Goal: Task Accomplishment & Management: Use online tool/utility

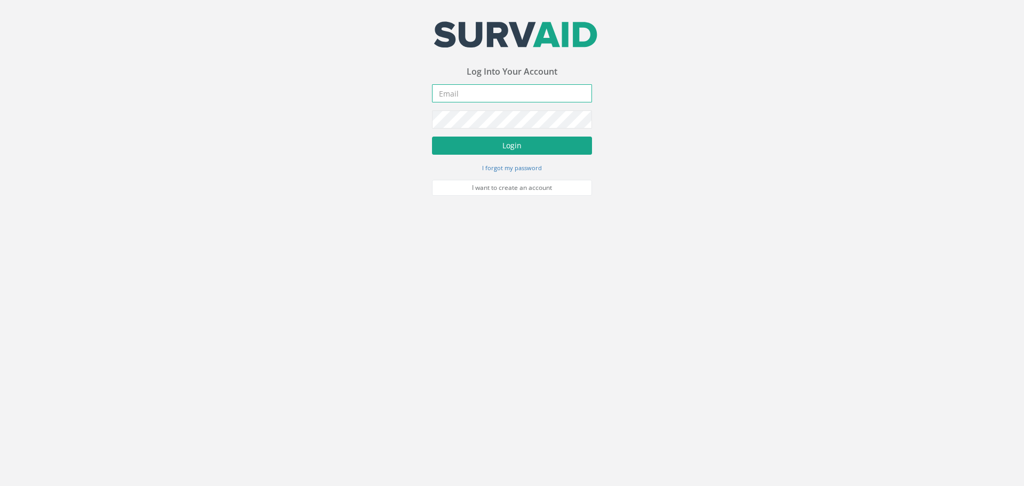
type input "[EMAIL_ADDRESS][DOMAIN_NAME]"
click at [506, 146] on button "Login" at bounding box center [512, 146] width 160 height 18
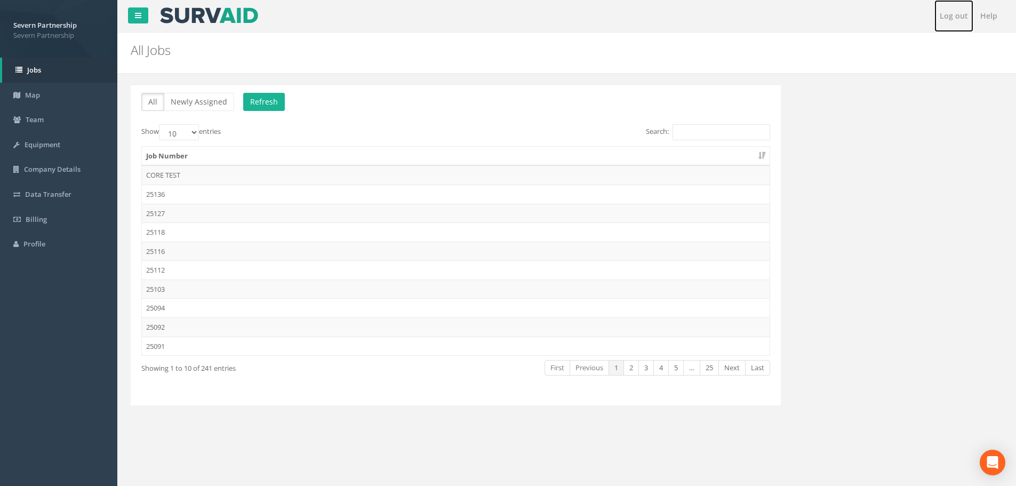
click at [955, 13] on link "Log out" at bounding box center [954, 16] width 39 height 32
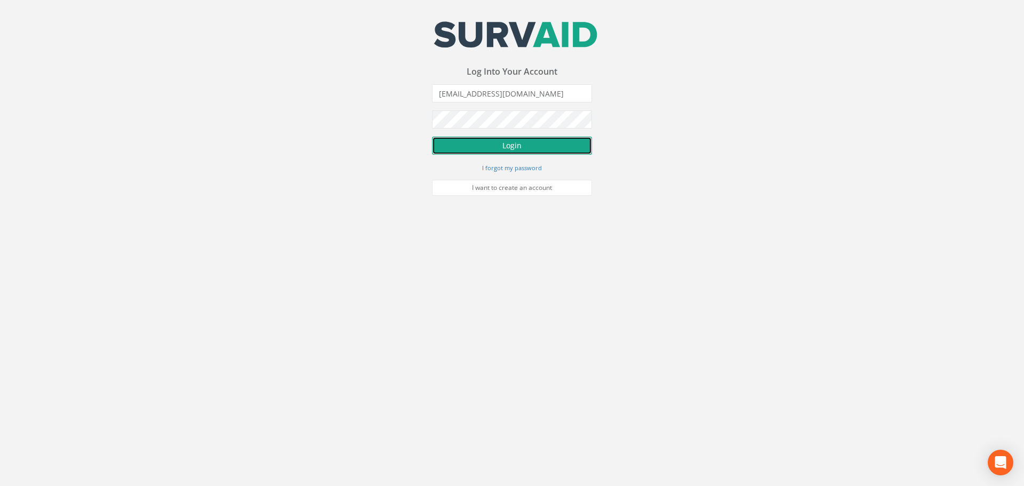
click at [505, 144] on button "Login" at bounding box center [512, 146] width 160 height 18
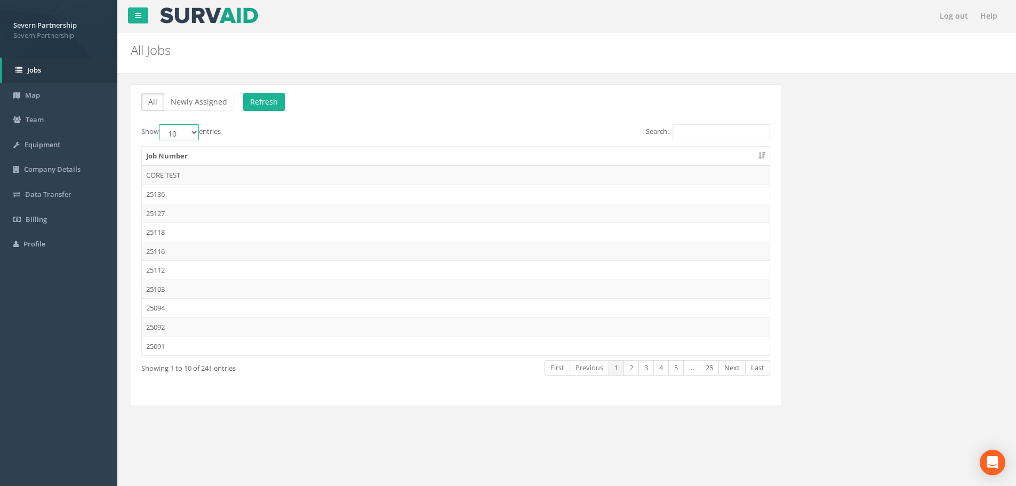
click at [196, 132] on select "10 25 50 100" at bounding box center [179, 132] width 40 height 16
select select "50"
click at [161, 124] on select "10 25 50 100" at bounding box center [179, 132] width 40 height 16
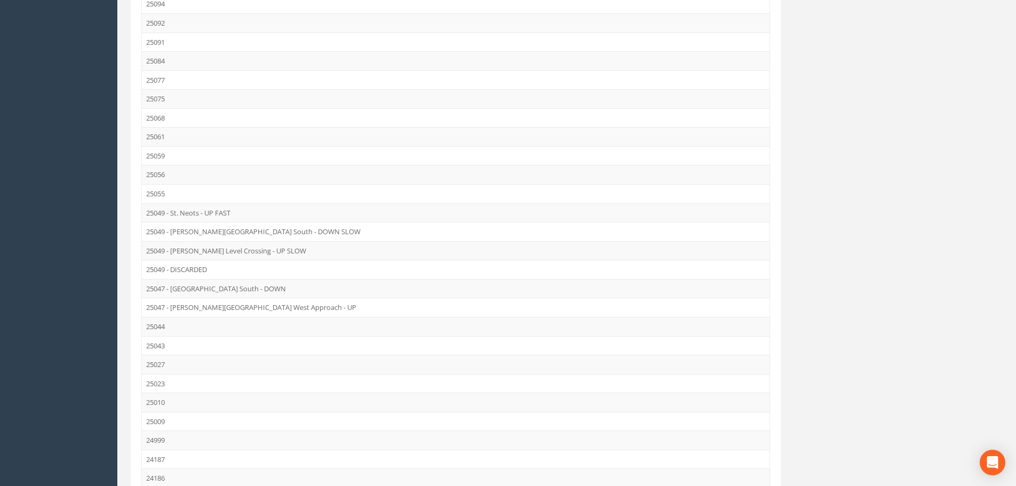
scroll to position [320, 0]
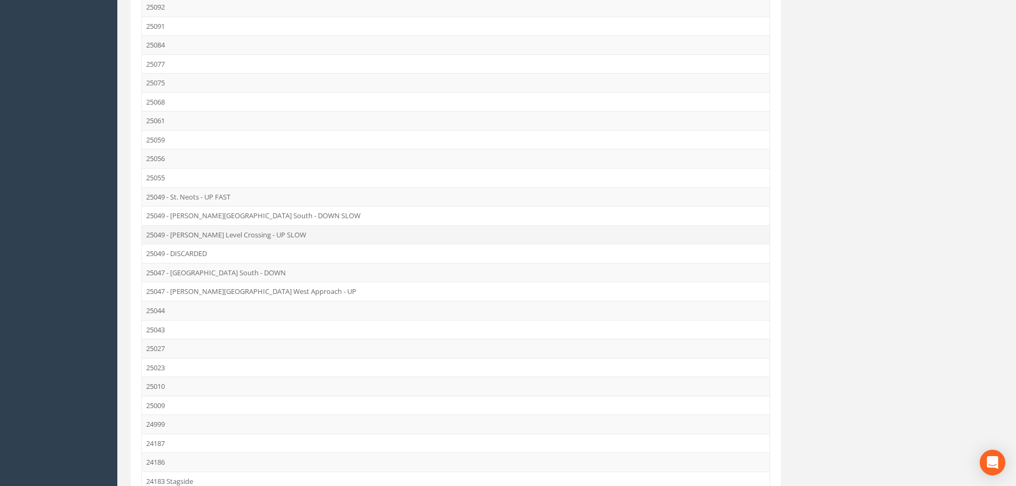
click at [209, 232] on td "25049 - [PERSON_NAME] Level Crossing - UP SLOW" at bounding box center [456, 234] width 628 height 19
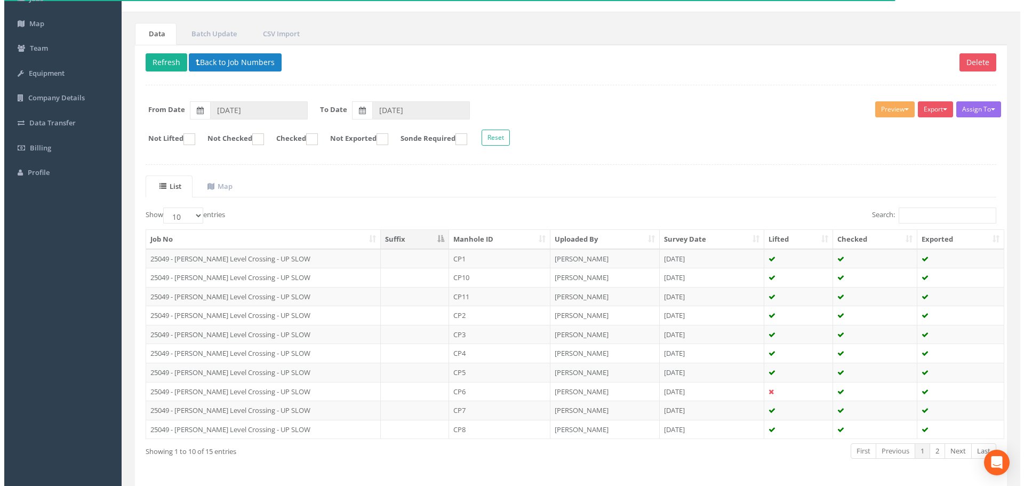
scroll to position [109, 0]
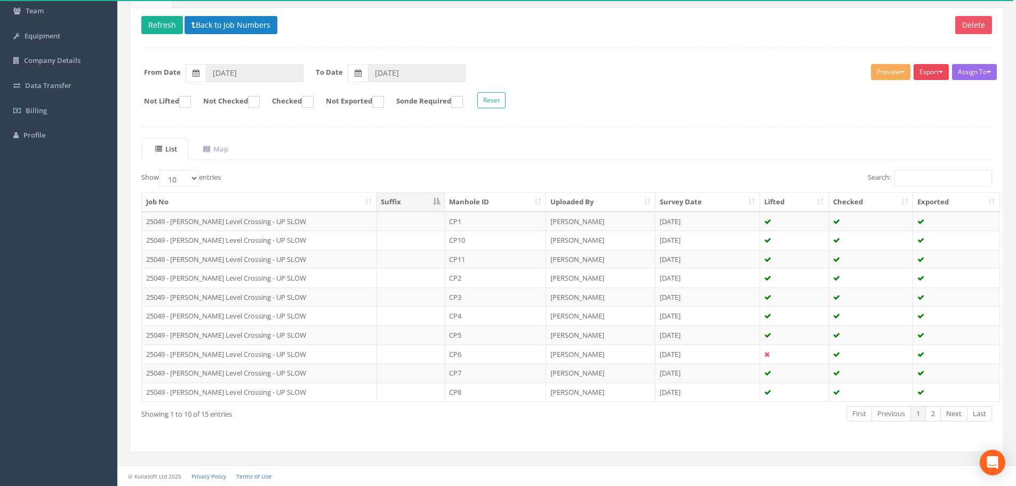
click at [941, 70] on button "Export" at bounding box center [931, 72] width 35 height 16
click at [886, 92] on link "SP Manhole" at bounding box center [905, 94] width 91 height 17
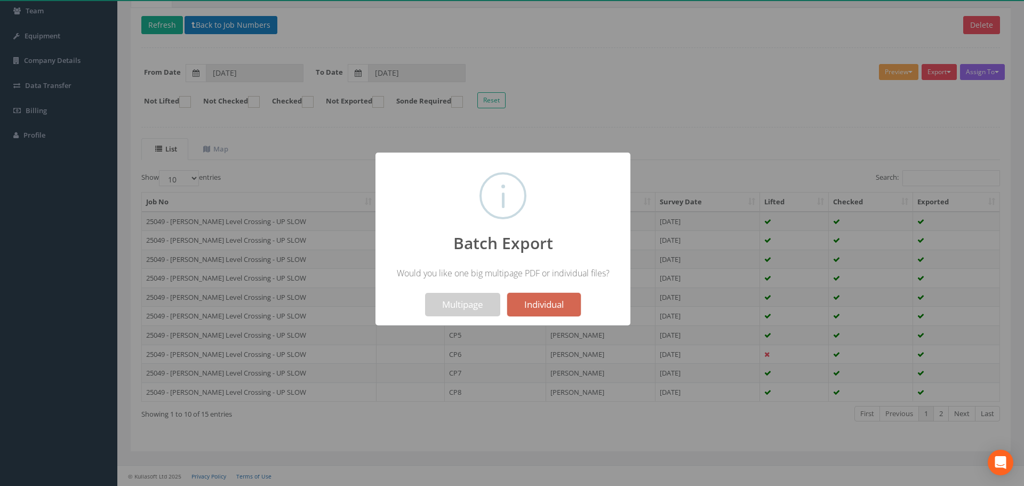
click at [539, 301] on button "Individual" at bounding box center [544, 304] width 74 height 23
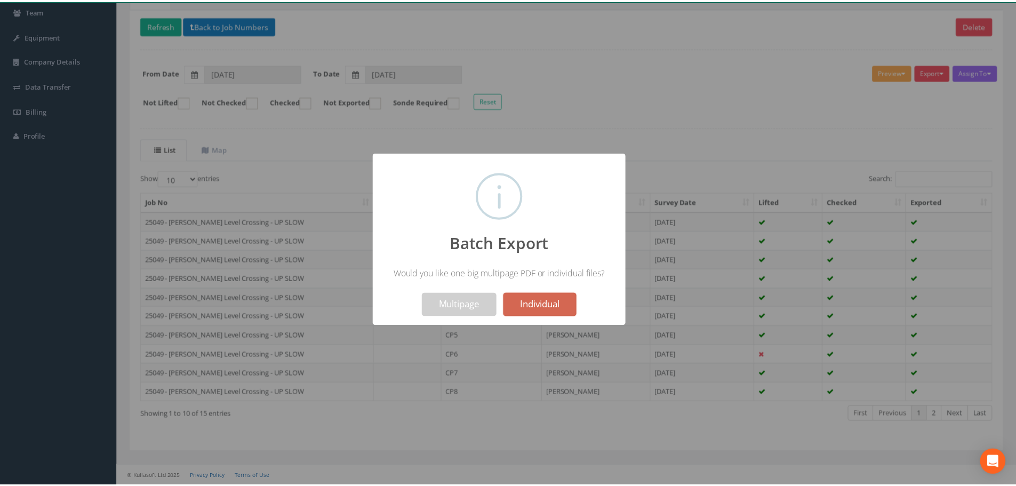
scroll to position [143, 0]
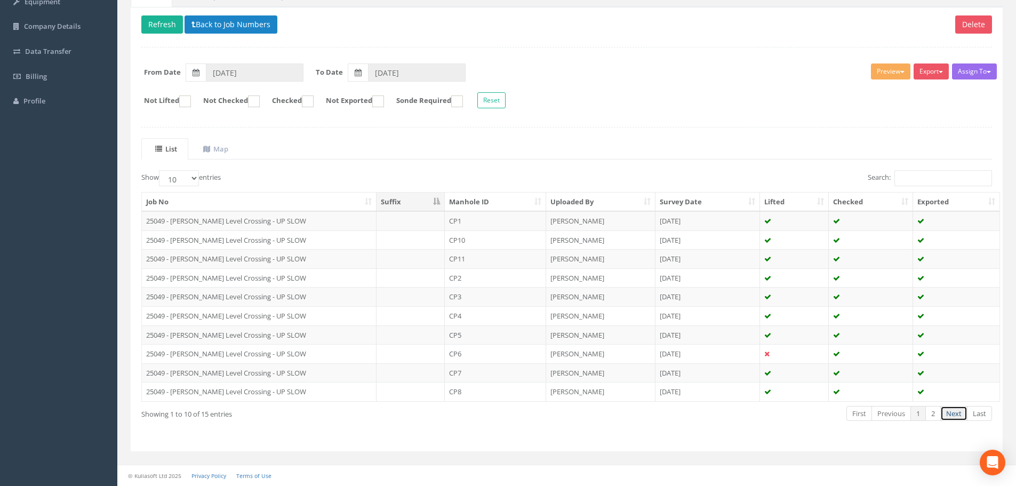
click at [954, 411] on link "Next" at bounding box center [954, 413] width 27 height 15
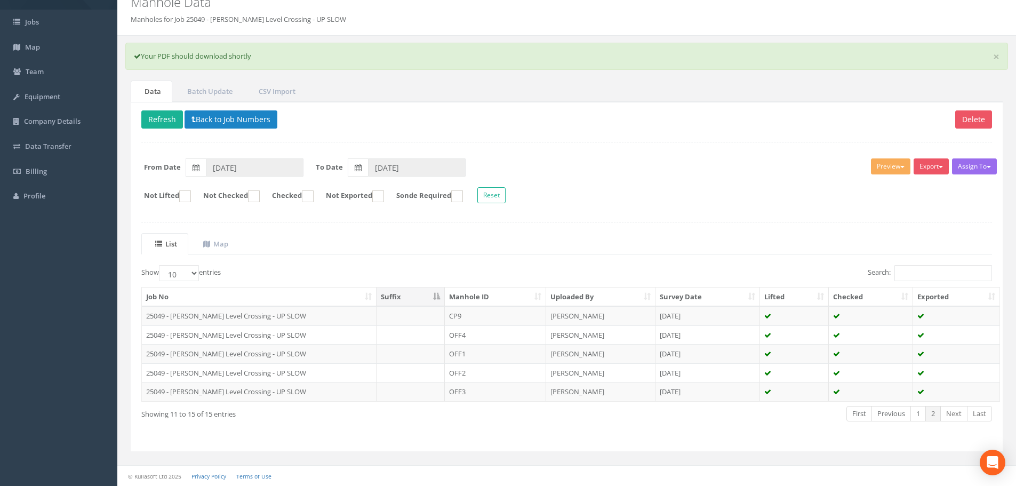
click at [954, 411] on link "Next" at bounding box center [954, 413] width 27 height 15
click at [919, 411] on link "1" at bounding box center [918, 413] width 15 height 15
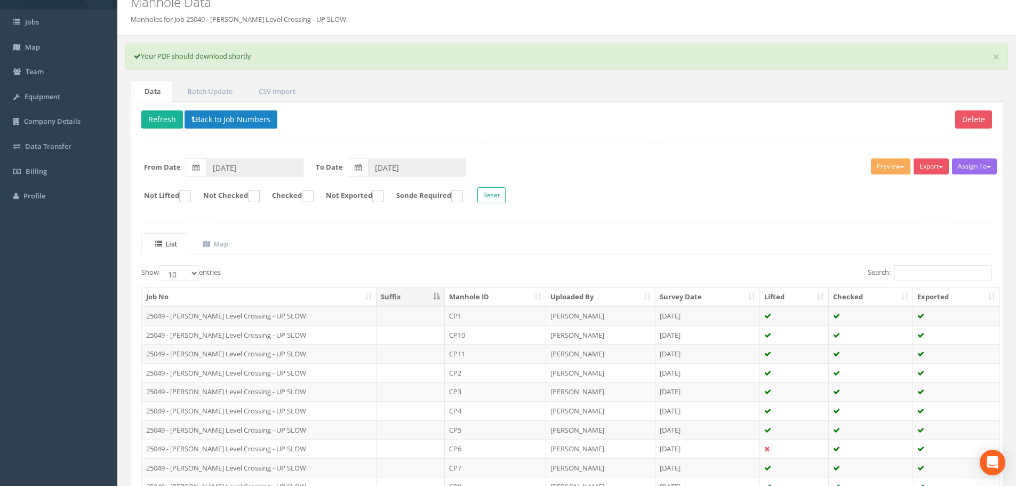
scroll to position [143, 0]
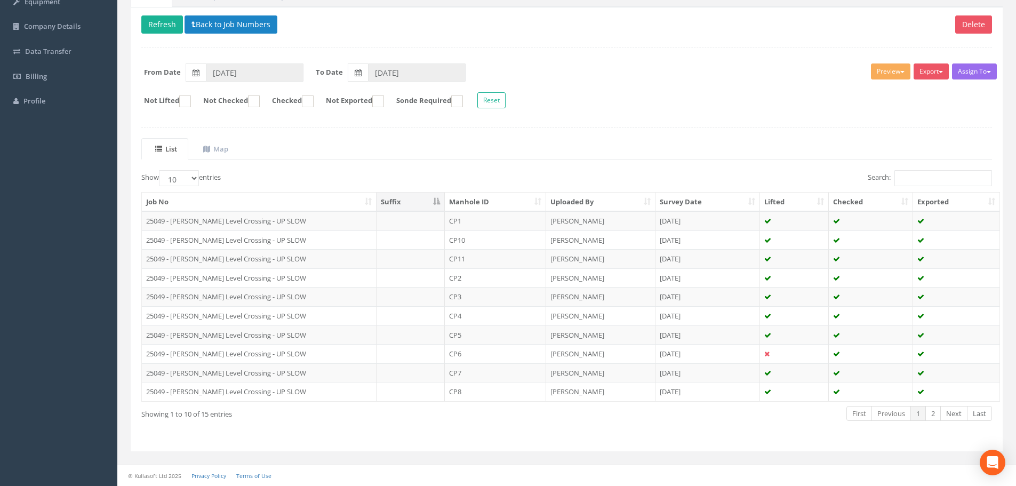
click at [919, 411] on link "1" at bounding box center [918, 413] width 15 height 15
click at [891, 71] on button "Preview" at bounding box center [890, 71] width 39 height 16
click at [849, 91] on link "SP Manhole" at bounding box center [871, 93] width 81 height 17
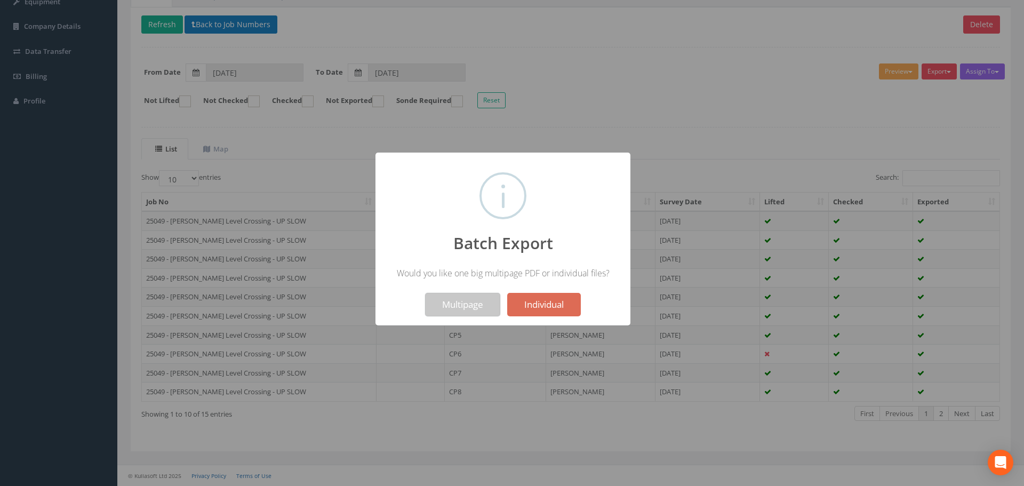
click at [465, 303] on button "Multipage" at bounding box center [462, 304] width 75 height 23
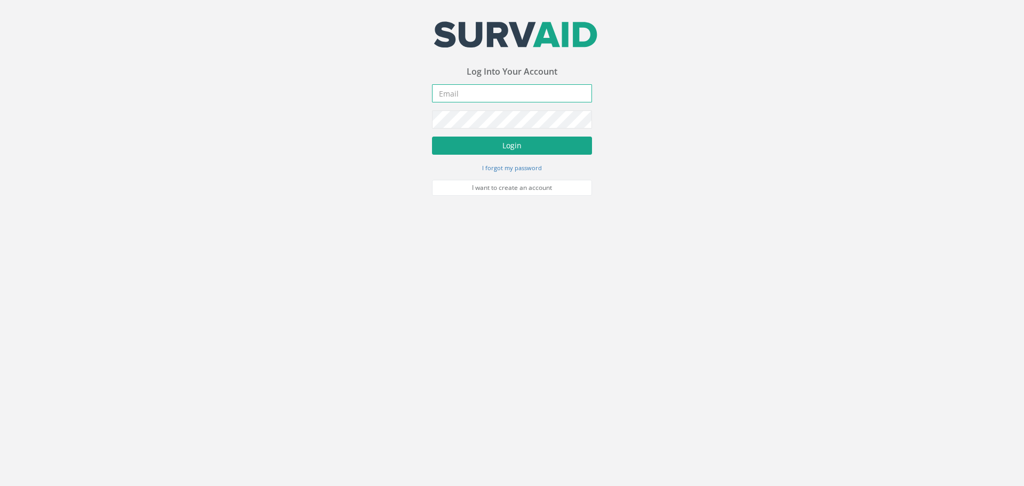
type input "[EMAIL_ADDRESS][DOMAIN_NAME]"
click at [502, 145] on button "Login" at bounding box center [512, 146] width 160 height 18
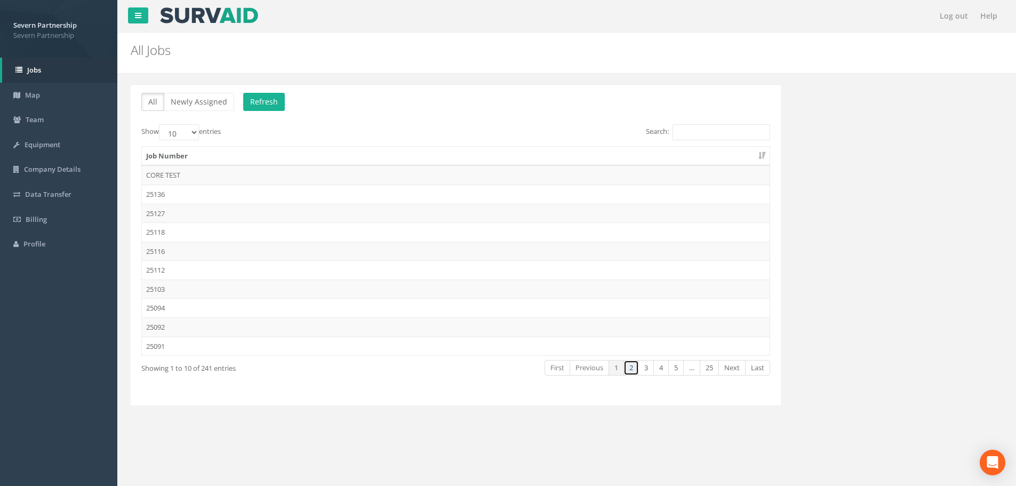
click at [630, 366] on link "2" at bounding box center [631, 367] width 15 height 15
click at [645, 367] on link "3" at bounding box center [646, 367] width 15 height 15
click at [220, 172] on td "25049 - [PERSON_NAME] Level Crossing - UP SLOW" at bounding box center [456, 174] width 628 height 19
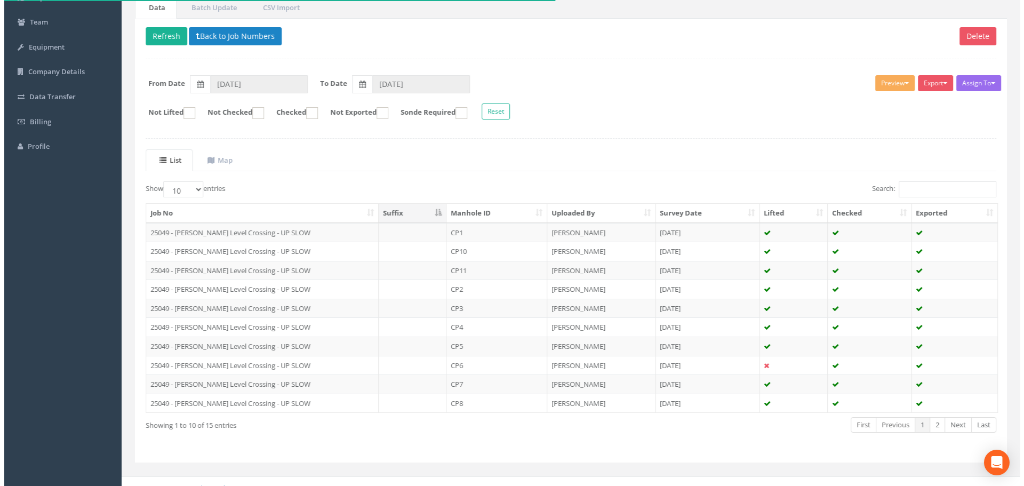
scroll to position [107, 0]
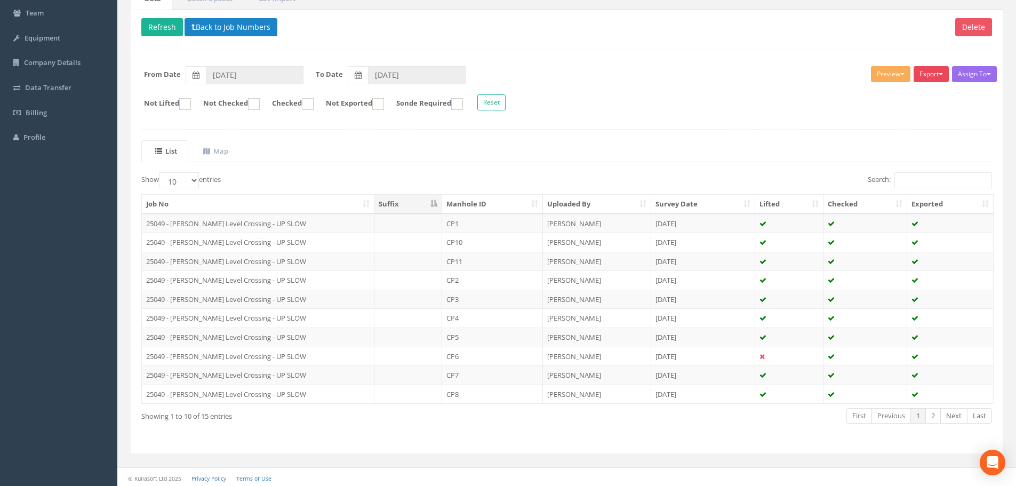
click at [938, 70] on button "Export" at bounding box center [931, 74] width 35 height 16
click at [886, 93] on link "SP Manhole" at bounding box center [905, 96] width 91 height 17
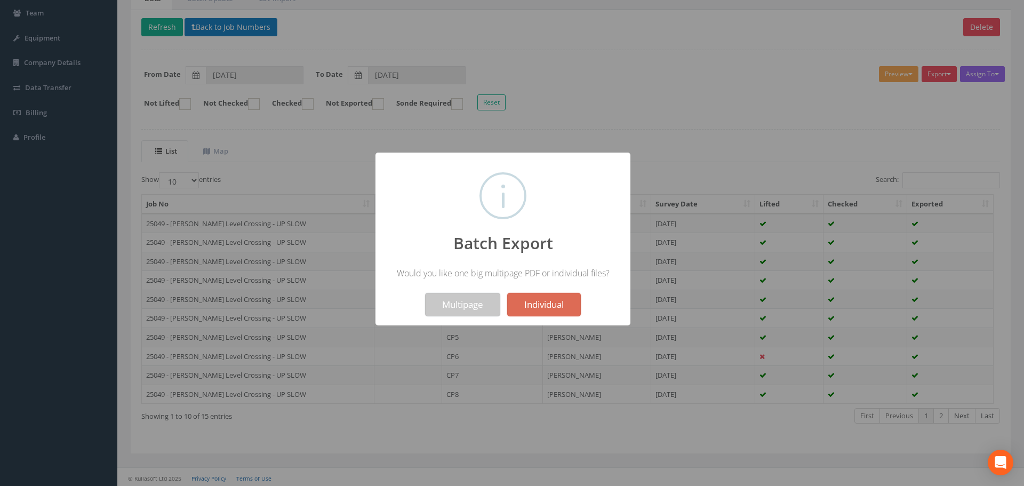
click at [451, 302] on button "Multipage" at bounding box center [462, 304] width 75 height 23
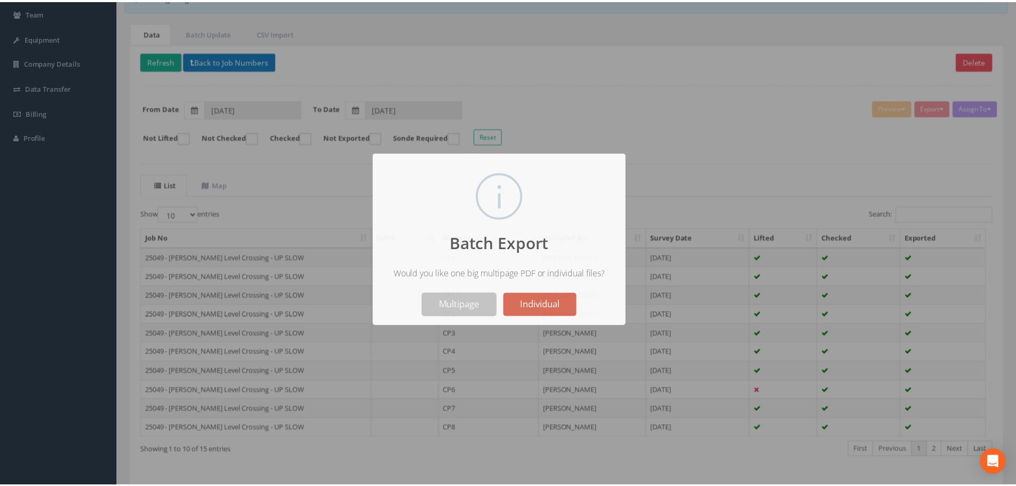
scroll to position [141, 0]
